Goal: Communication & Community: Connect with others

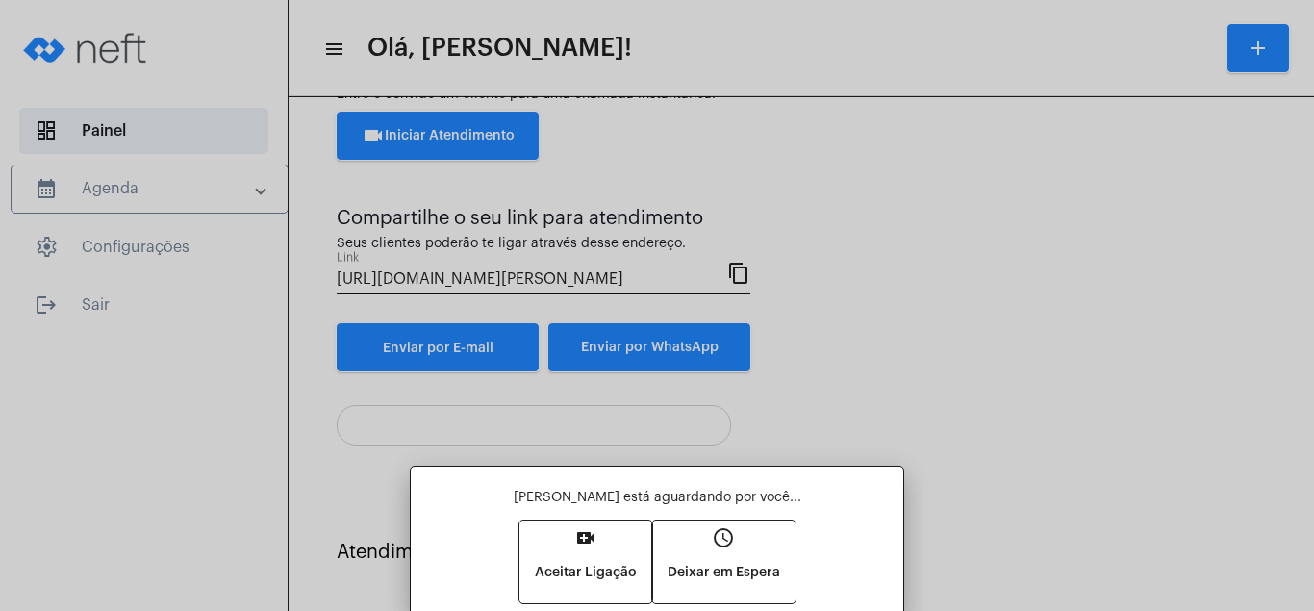
scroll to position [80, 0]
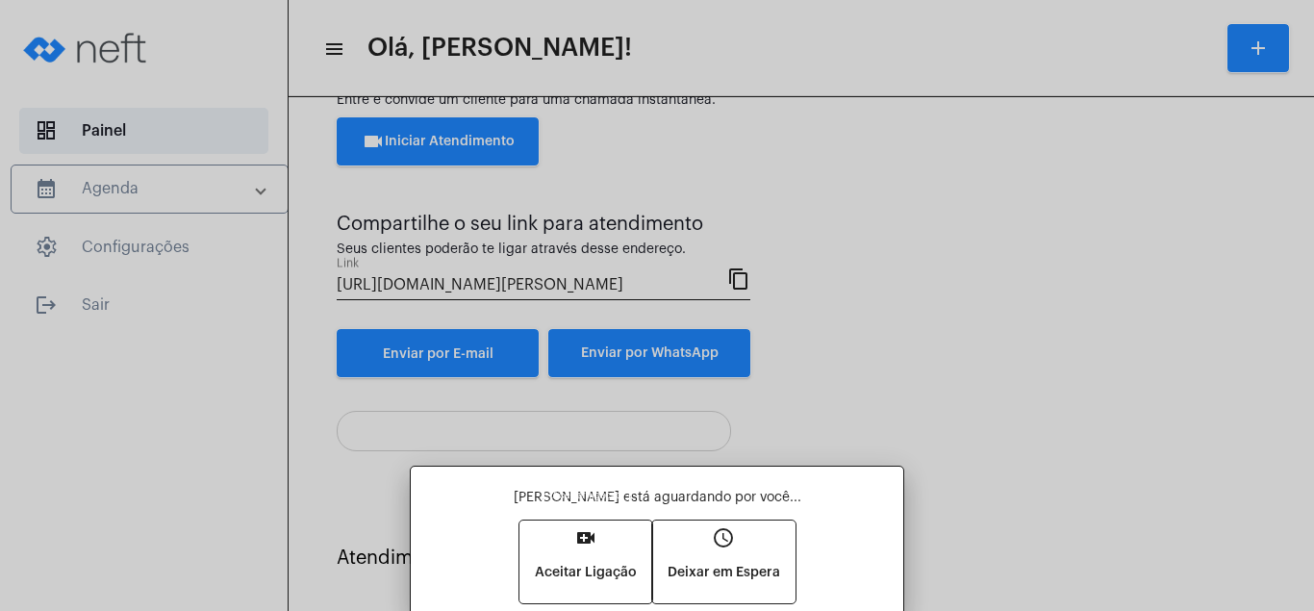
click at [579, 531] on mat-icon "video_call" at bounding box center [585, 537] width 23 height 23
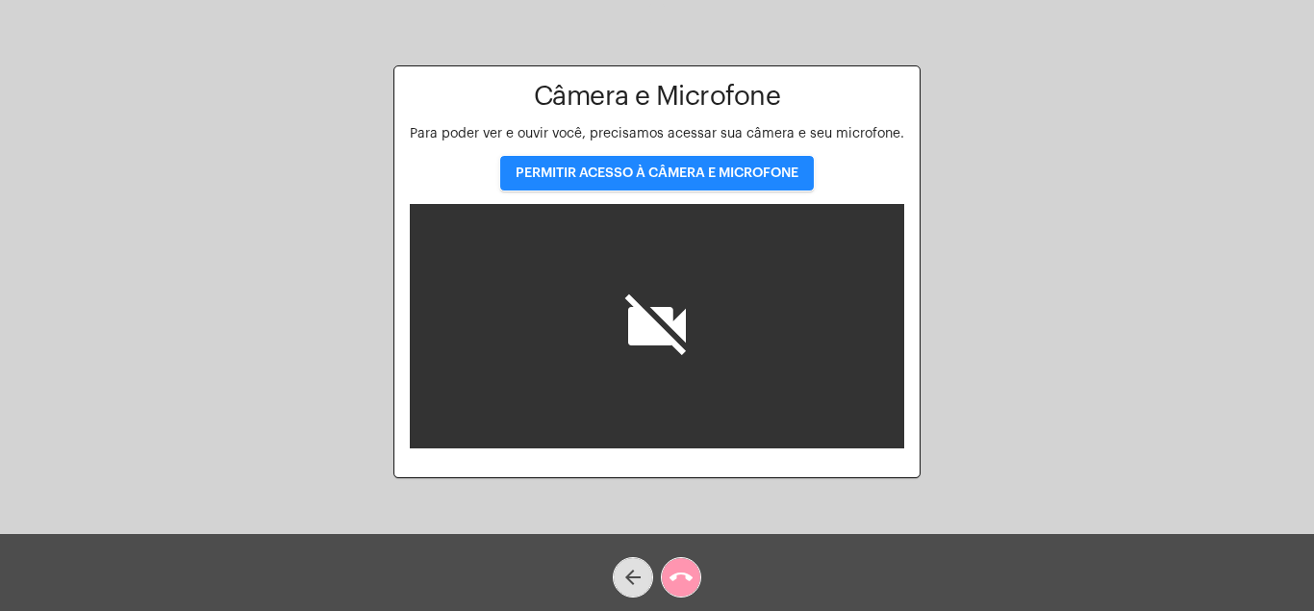
click at [704, 171] on span "PERMITIR ACESSO À CÂMERA E MICROFONE" at bounding box center [657, 172] width 283 height 13
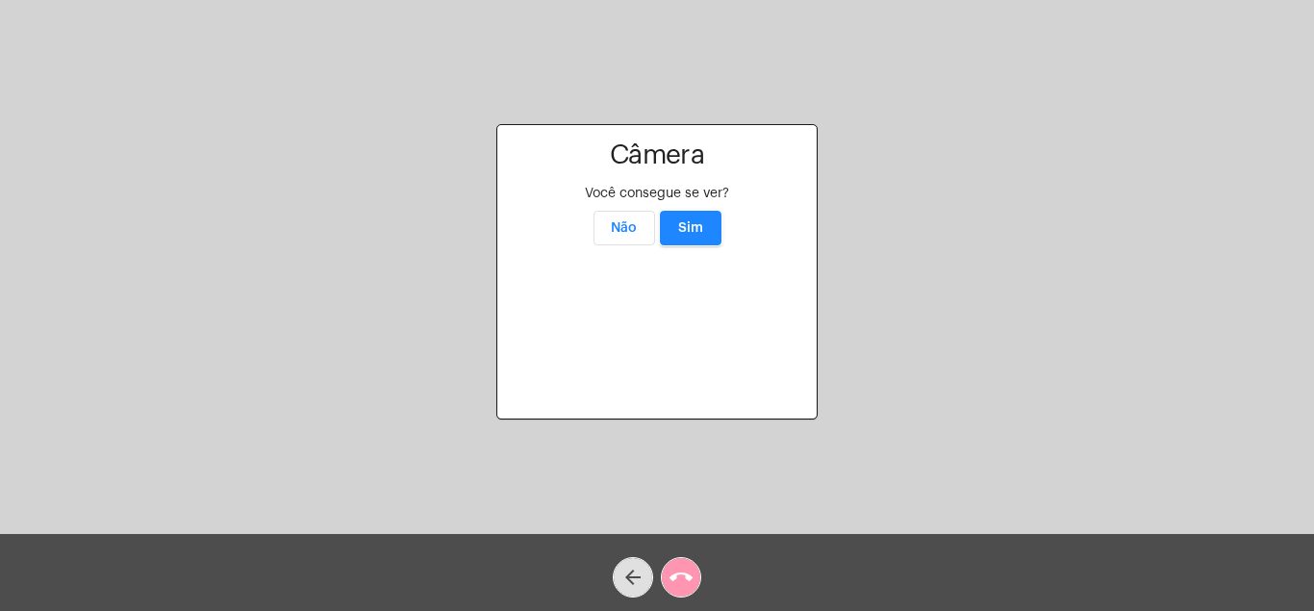
click at [696, 221] on span "Sim" at bounding box center [690, 227] width 25 height 13
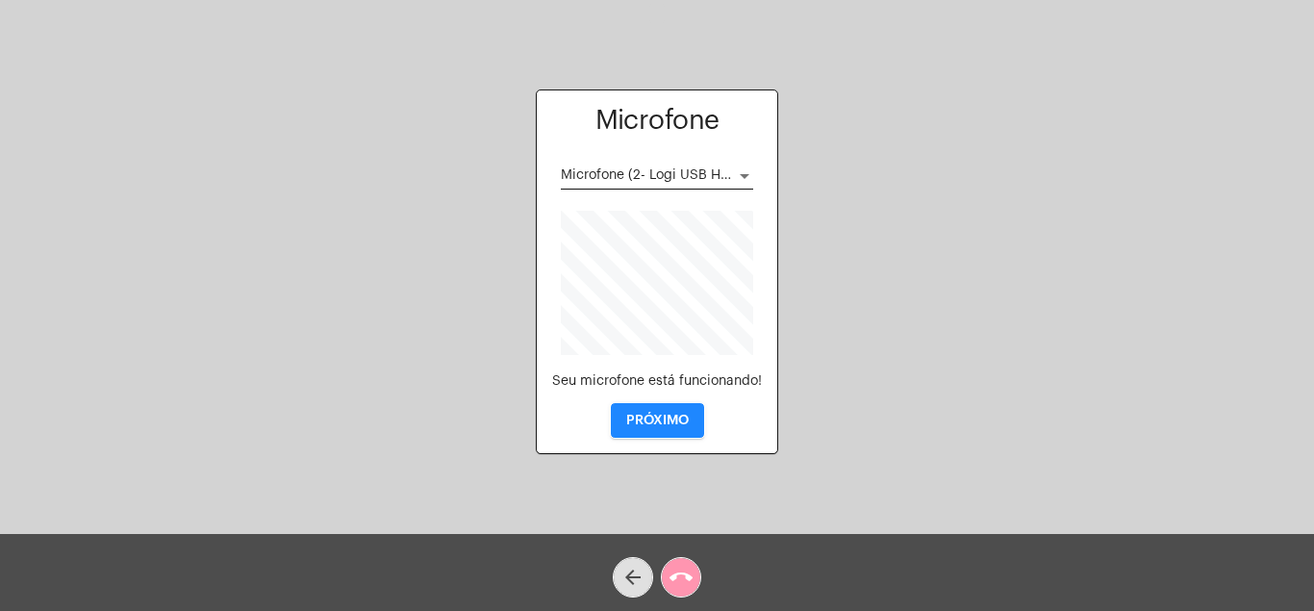
click at [653, 416] on span "PRÓXIMO" at bounding box center [657, 420] width 63 height 13
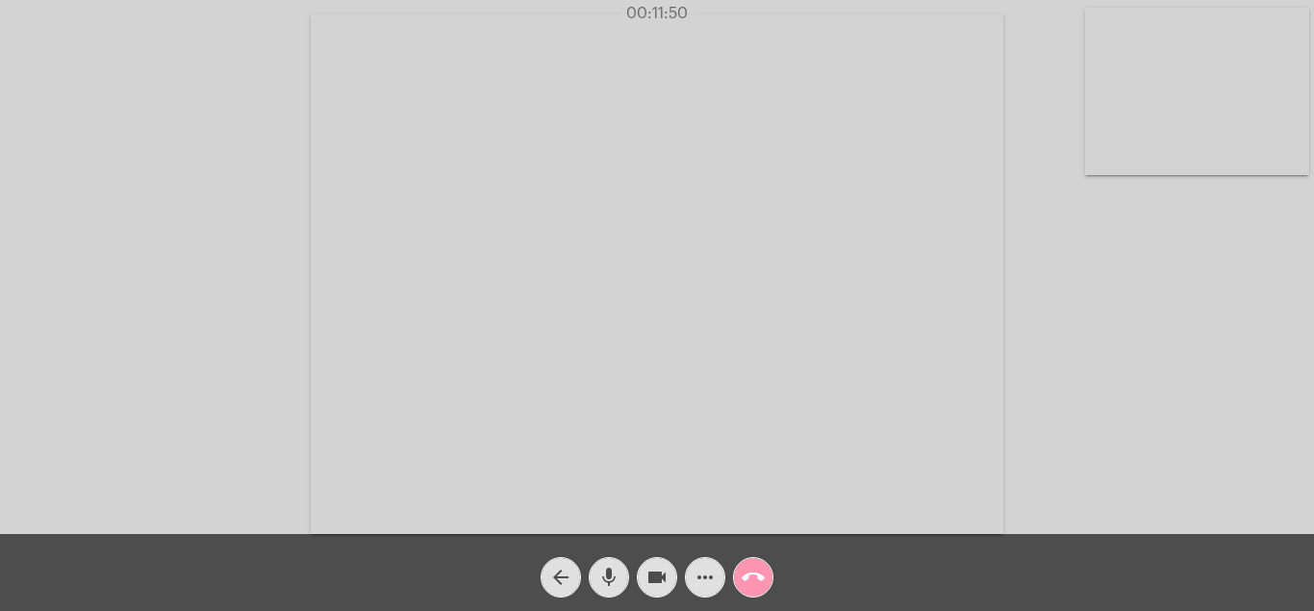
drag, startPoint x: 916, startPoint y: 124, endPoint x: 929, endPoint y: 141, distance: 21.9
click at [929, 141] on video at bounding box center [657, 274] width 693 height 520
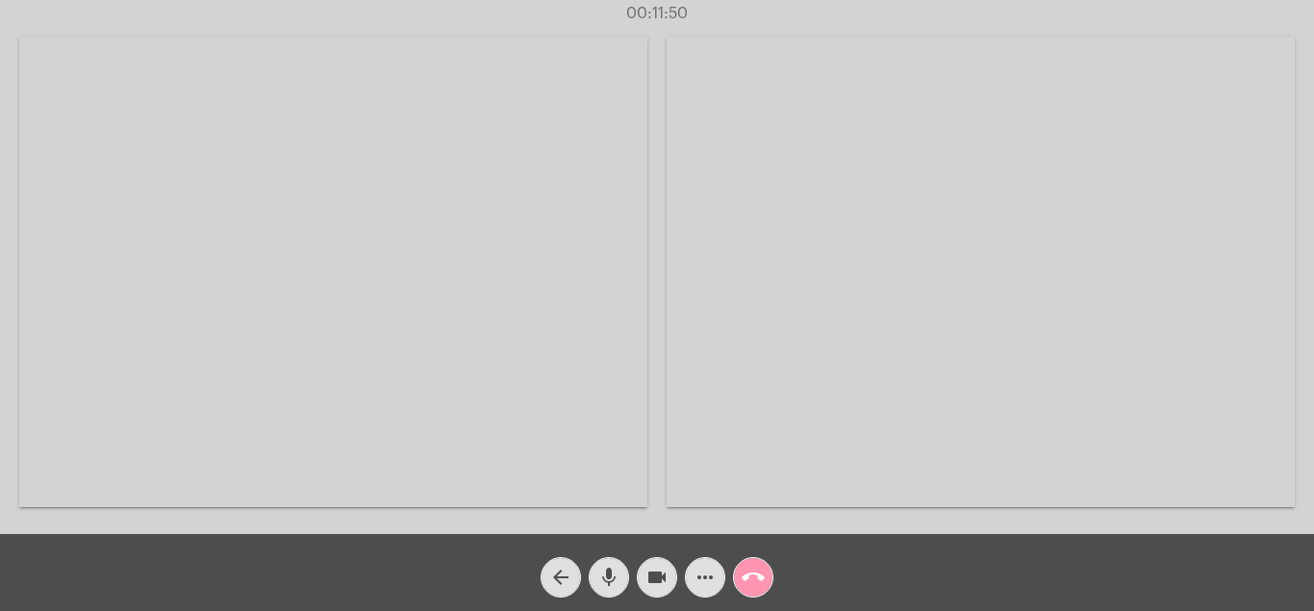
click at [936, 141] on video at bounding box center [981, 272] width 628 height 470
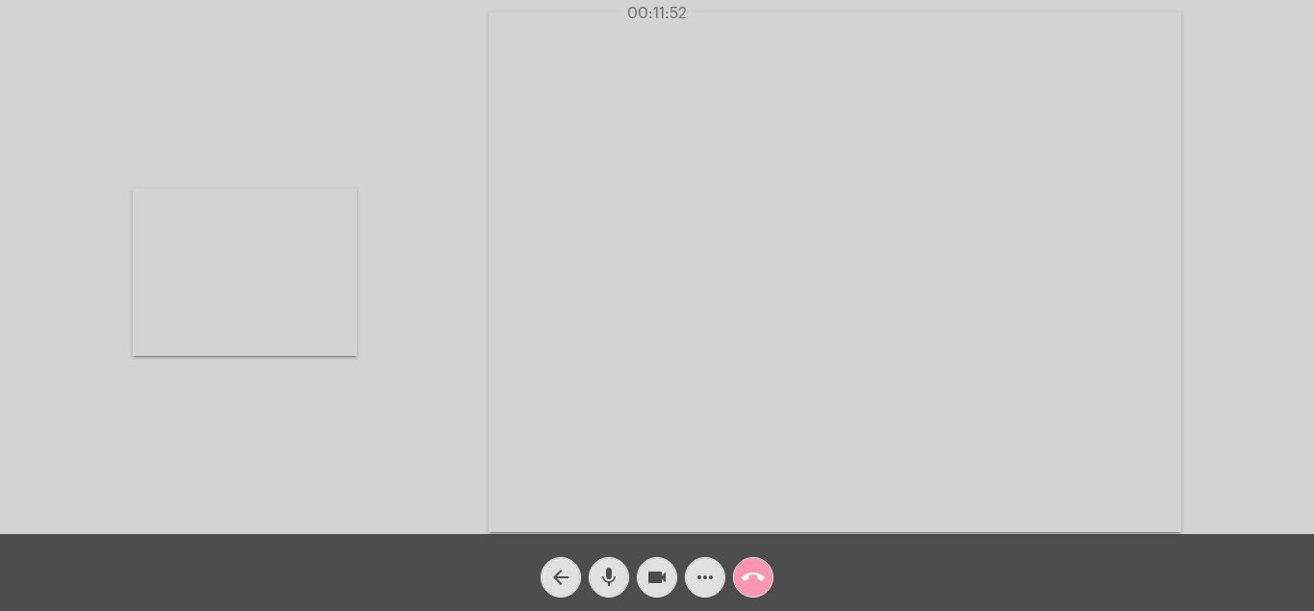
drag, startPoint x: 933, startPoint y: 79, endPoint x: 930, endPoint y: 65, distance: 13.8
click at [931, 66] on video at bounding box center [835, 273] width 693 height 520
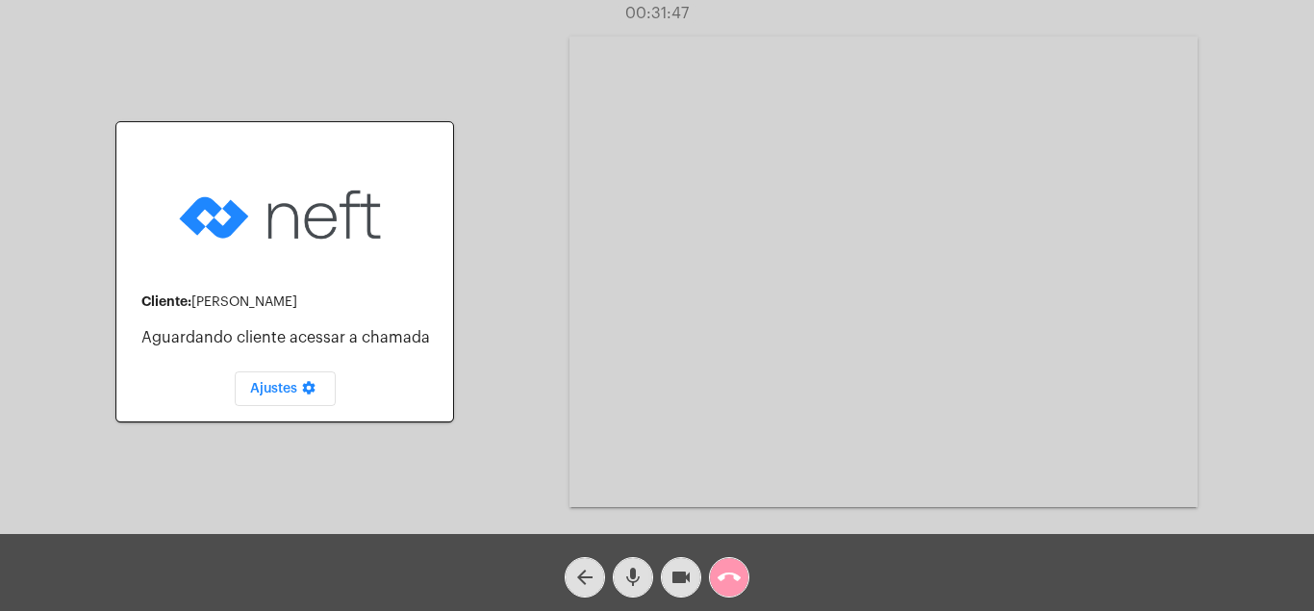
click at [678, 569] on mat-icon "videocam" at bounding box center [681, 577] width 23 height 23
click at [678, 569] on mat-icon "videocam_off" at bounding box center [681, 577] width 23 height 23
click at [729, 564] on span "call_end" at bounding box center [729, 577] width 23 height 38
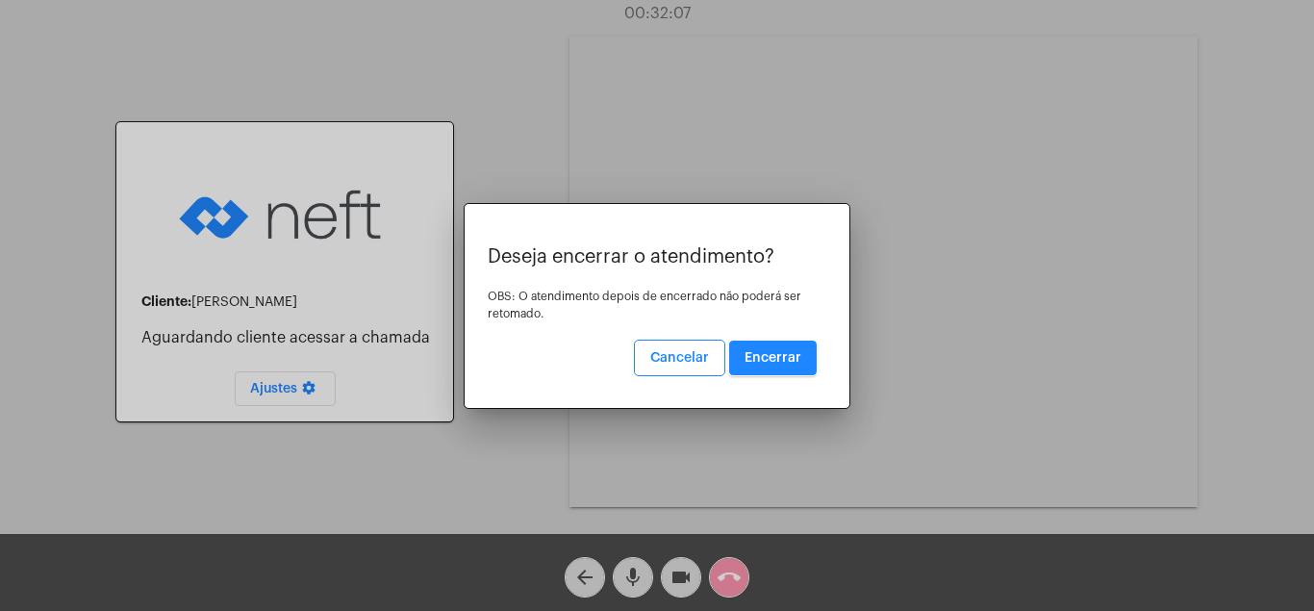
click at [779, 351] on span "Encerrar" at bounding box center [773, 357] width 57 height 13
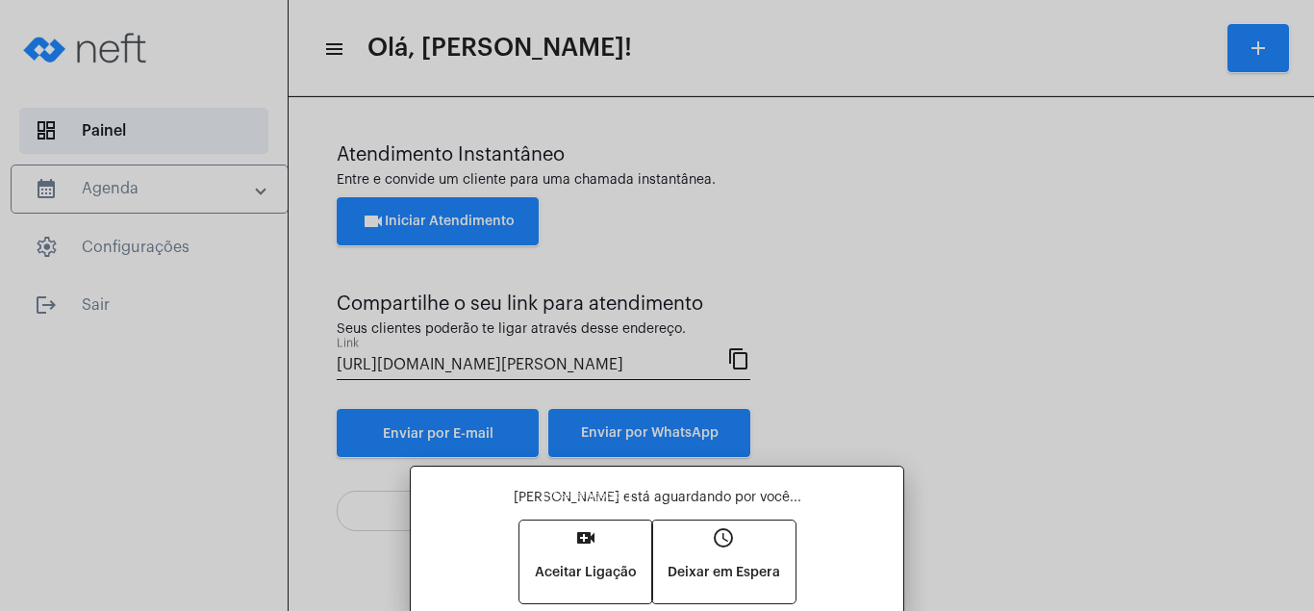
click at [577, 535] on mat-icon "video_call" at bounding box center [585, 537] width 23 height 23
